Goal: Task Accomplishment & Management: Manage account settings

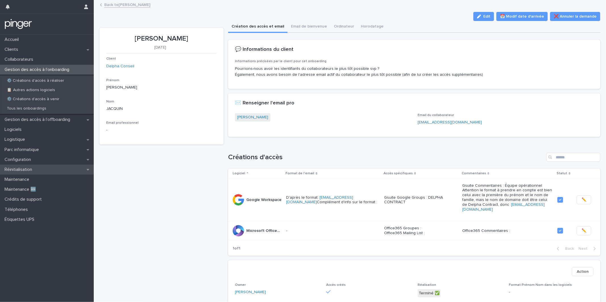
click at [52, 169] on div "Réinitialisation" at bounding box center [47, 170] width 94 height 10
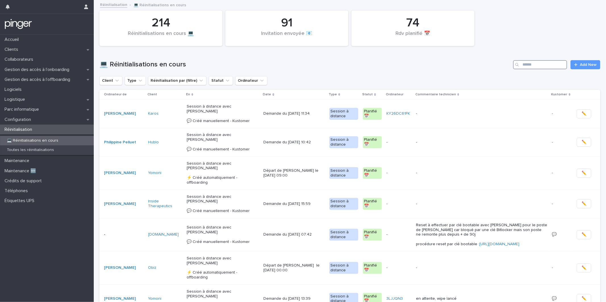
click at [547, 66] on input "Search" at bounding box center [540, 64] width 54 height 9
type input "********"
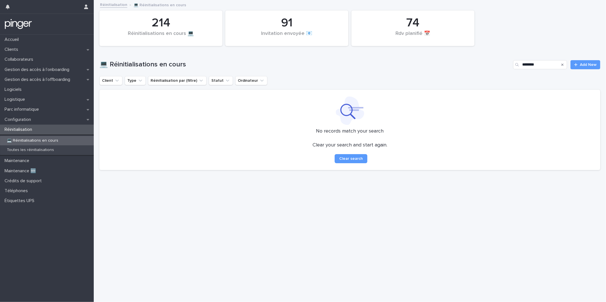
click at [276, 65] on h1 "💻 Réinitialisations en cours" at bounding box center [305, 65] width 412 height 8
click at [43, 72] on div "Gestion des accès à l’onboarding" at bounding box center [47, 70] width 94 height 10
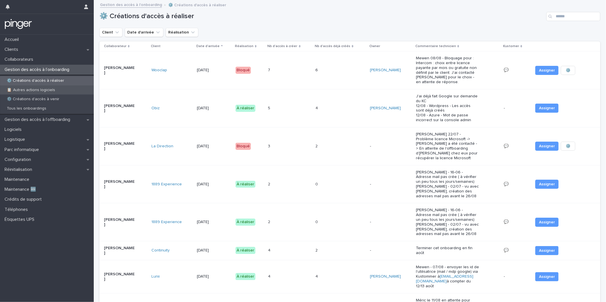
click at [32, 94] on div "📋  Autres actions logiciels" at bounding box center [47, 90] width 94 height 9
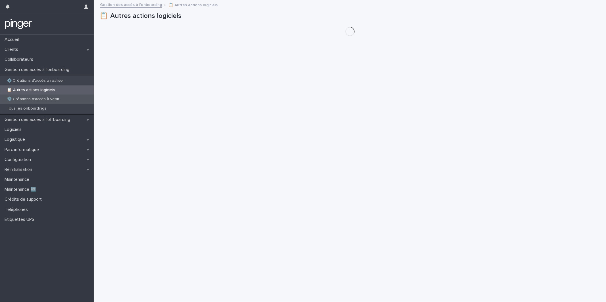
click at [33, 97] on p "⚙️ Créations d'accès à venir" at bounding box center [33, 99] width 62 height 5
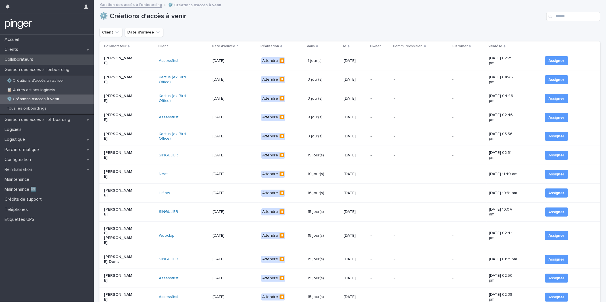
click at [56, 60] on div "Collaborateurs" at bounding box center [47, 60] width 94 height 10
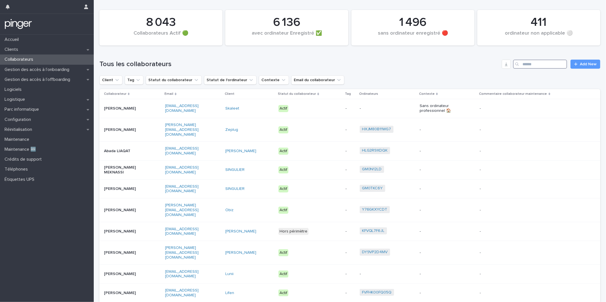
click at [527, 64] on input "Search" at bounding box center [540, 64] width 54 height 9
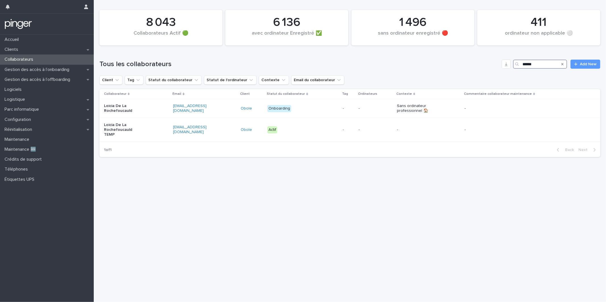
type input "******"
click at [177, 194] on div "Loading... Saving… Loading... Saving… 8 043 Collaborateurs Actif 🟢 411 ordinate…" at bounding box center [350, 144] width 507 height 288
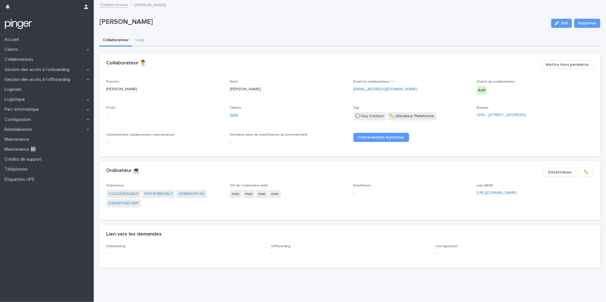
click at [236, 114] on link "GHS" at bounding box center [234, 115] width 8 height 6
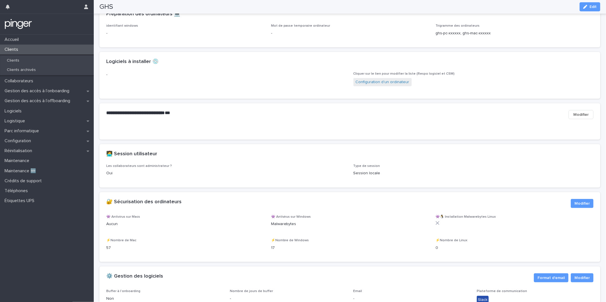
scroll to position [552, 0]
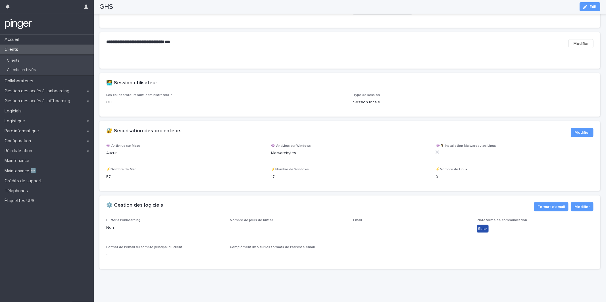
click at [321, 207] on div "⚙️ Gestion des logiciels" at bounding box center [317, 206] width 423 height 6
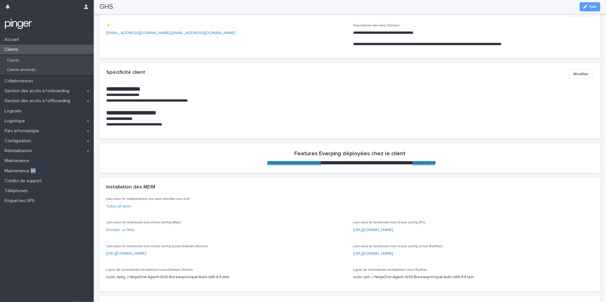
scroll to position [0, 0]
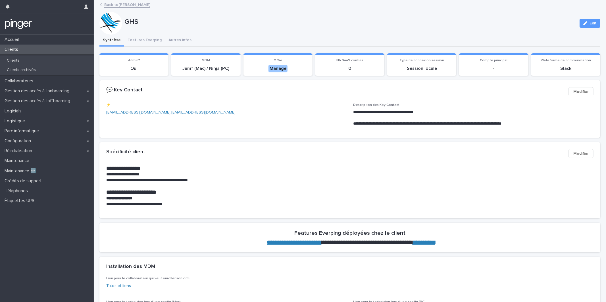
click at [262, 173] on p "**********" at bounding box center [349, 175] width 487 height 6
click at [148, 45] on button "Features Everping" at bounding box center [144, 41] width 41 height 12
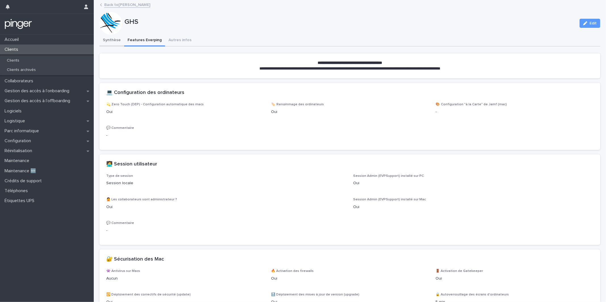
click at [114, 39] on button "Synthèse" at bounding box center [111, 41] width 25 height 12
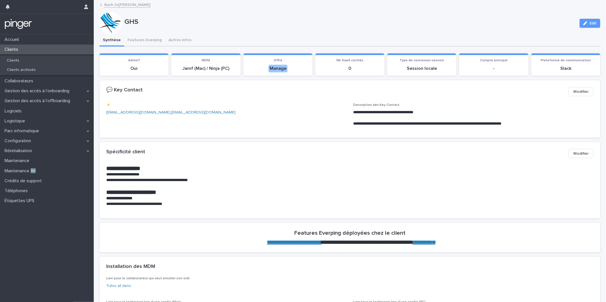
click at [303, 152] on div "Spécificité client •••" at bounding box center [335, 152] width 458 height 6
click at [329, 149] on div "Spécificité client •••" at bounding box center [335, 152] width 458 height 6
click at [267, 167] on h1 "**********" at bounding box center [349, 168] width 487 height 7
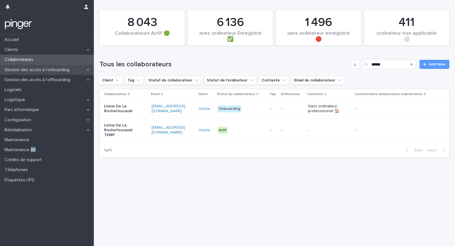
click at [32, 70] on p "Gestion des accès à l’onboarding" at bounding box center [38, 69] width 72 height 5
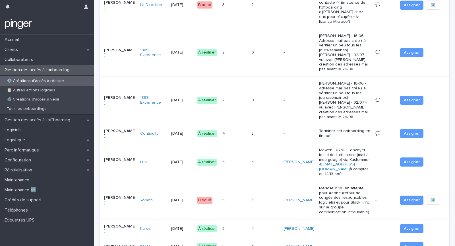
scroll to position [305, 0]
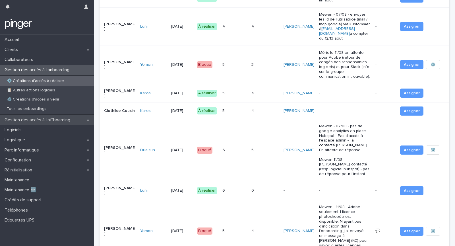
click at [51, 121] on p "Gestion des accès à l’offboarding" at bounding box center [38, 119] width 72 height 5
